Goal: Task Accomplishment & Management: Manage account settings

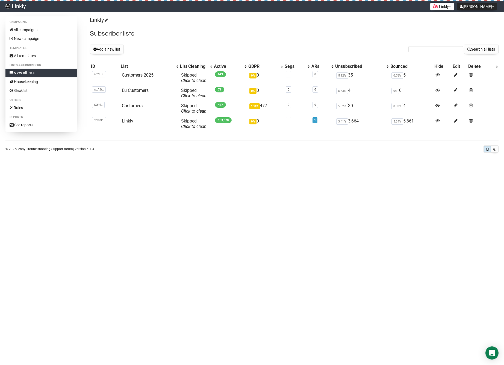
click at [201, 21] on p "Linkly" at bounding box center [294, 19] width 409 height 7
drag, startPoint x: 475, startPoint y: 12, endPoint x: 477, endPoint y: 9, distance: 3.3
click at [476, 11] on div "[PERSON_NAME] Settings Logout" at bounding box center [477, 6] width 43 height 11
click at [477, 9] on button "[PERSON_NAME]" at bounding box center [477, 7] width 40 height 8
click at [231, 23] on p "Linkly" at bounding box center [294, 19] width 409 height 7
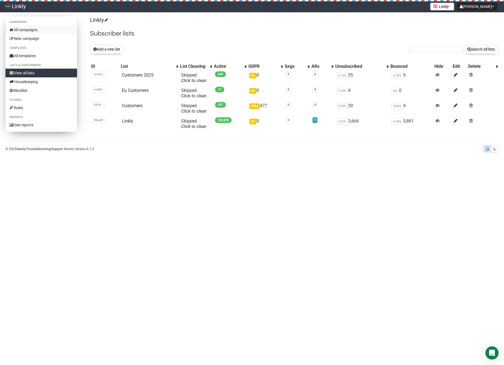
scroll to position [0, 0]
click at [43, 27] on link "All campaigns" at bounding box center [41, 29] width 72 height 9
click at [33, 30] on link "All campaigns" at bounding box center [41, 29] width 72 height 9
click at [26, 26] on link "All campaigns" at bounding box center [41, 29] width 72 height 9
click at [456, 121] on icon at bounding box center [456, 120] width 4 height 5
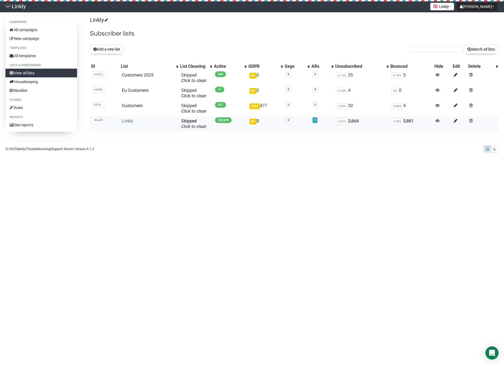
click at [128, 120] on link "Linkly" at bounding box center [127, 120] width 11 height 5
